Goal: Information Seeking & Learning: Check status

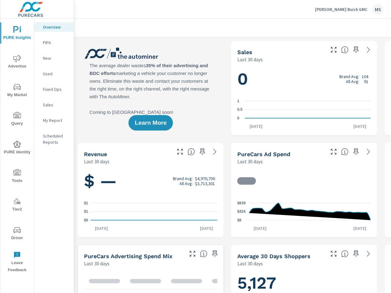
click at [12, 64] on span "Advertise" at bounding box center [17, 62] width 30 height 15
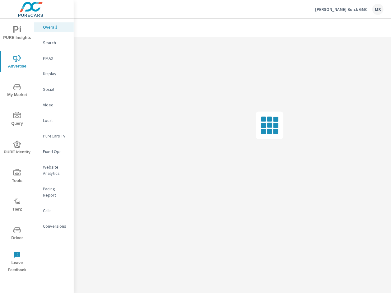
click at [48, 39] on p "Search" at bounding box center [56, 42] width 26 height 6
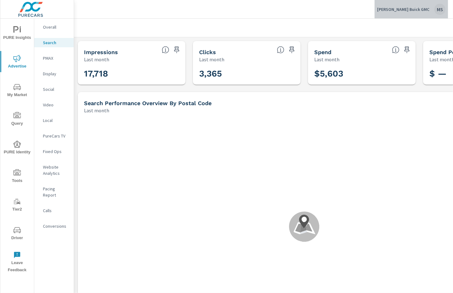
click at [391, 9] on div "MS" at bounding box center [439, 9] width 11 height 11
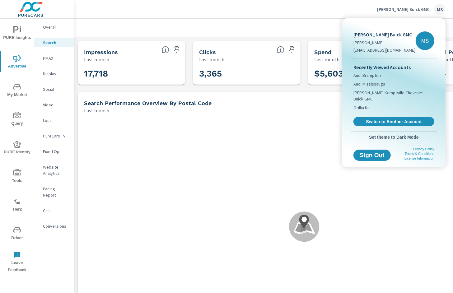
click at [391, 14] on div at bounding box center [226, 146] width 453 height 293
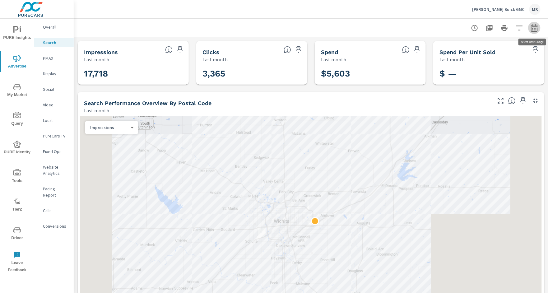
click at [391, 29] on icon "button" at bounding box center [534, 27] width 7 height 7
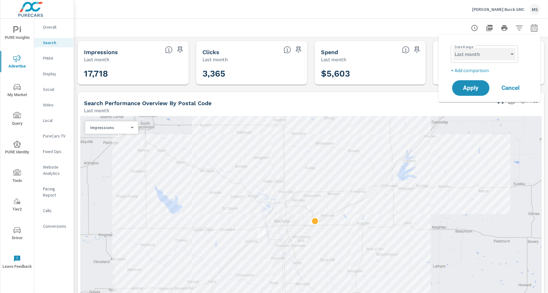
click at [391, 53] on select "Custom [DATE] Last week Last 7 days Last 14 days Last 30 days Last 45 days Last…" at bounding box center [484, 54] width 62 height 12
click at [391, 48] on select "Custom [DATE] Last week Last 7 days Last 14 days Last 30 days Last 45 days Last…" at bounding box center [484, 54] width 62 height 12
select select "Month to date"
click at [391, 90] on span "Apply" at bounding box center [471, 88] width 26 height 6
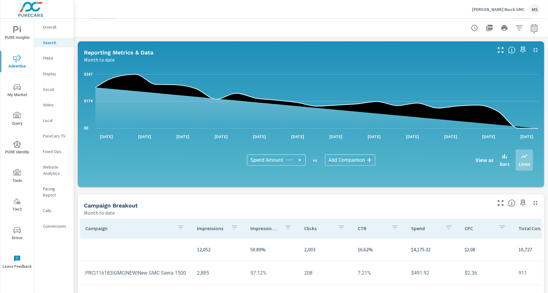
scroll to position [407, 0]
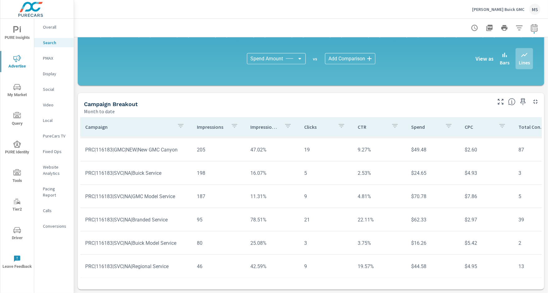
scroll to position [302, 0]
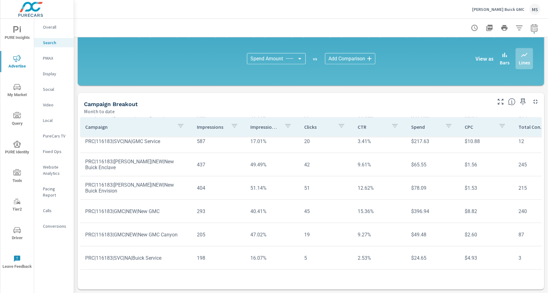
scroll to position [165, 0]
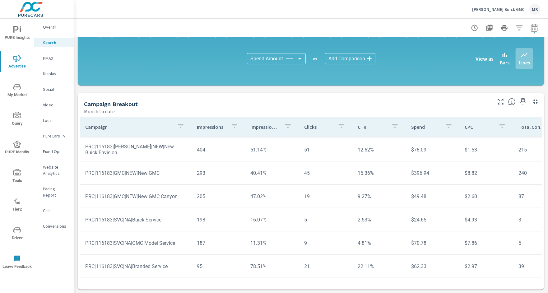
scroll to position [212, 0]
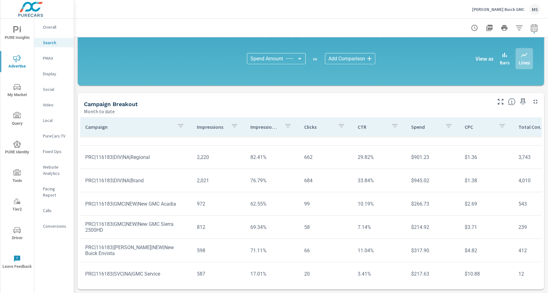
scroll to position [28, 0]
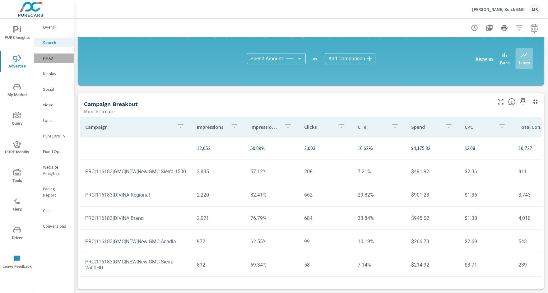
click at [54, 58] on p "PMAX" at bounding box center [56, 58] width 26 height 6
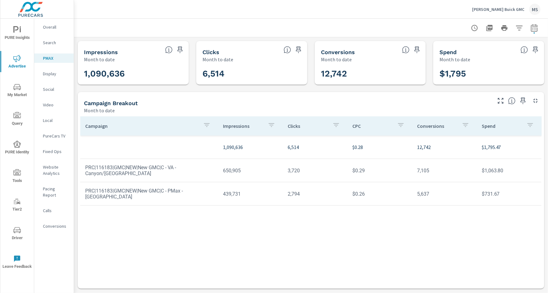
click at [49, 90] on p "Social" at bounding box center [56, 89] width 26 height 6
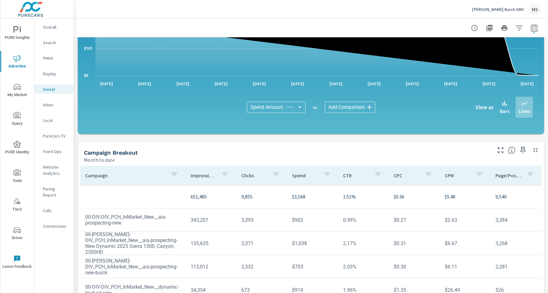
scroll to position [152, 0]
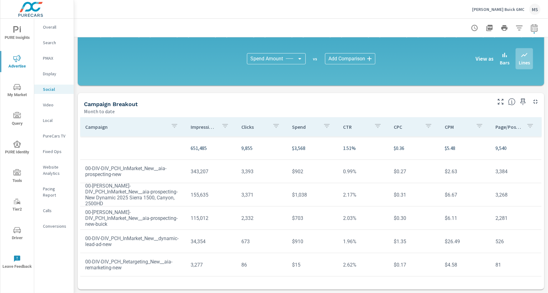
click at [51, 74] on p "Display" at bounding box center [56, 74] width 26 height 6
